Goal: Book appointment/travel/reservation

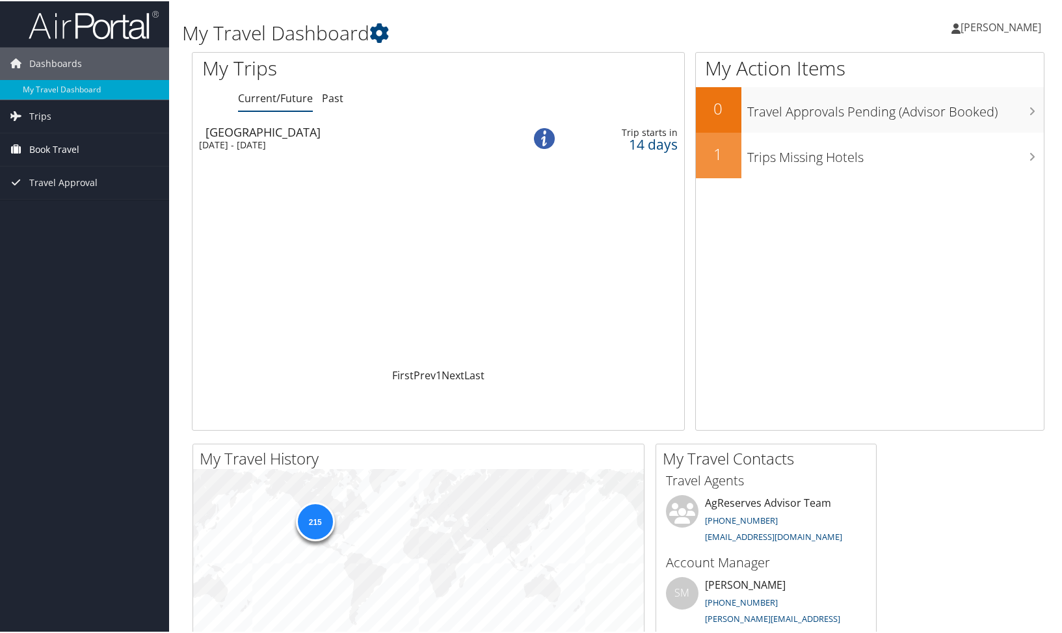
click at [47, 146] on span "Book Travel" at bounding box center [54, 148] width 50 height 33
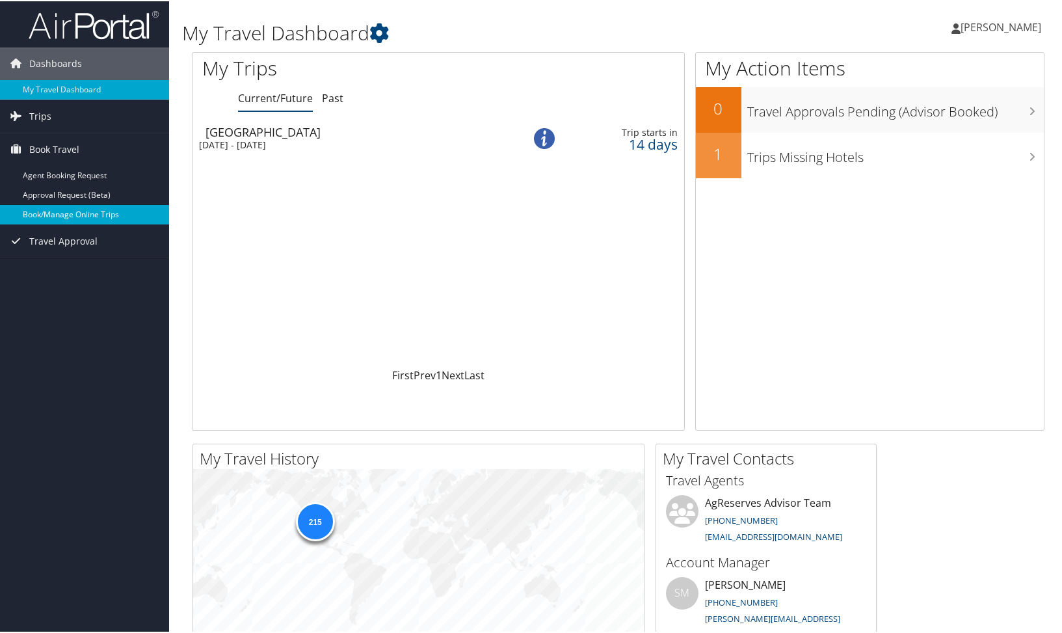
click at [72, 211] on link "Book/Manage Online Trips" at bounding box center [84, 214] width 169 height 20
